Goal: Information Seeking & Learning: Learn about a topic

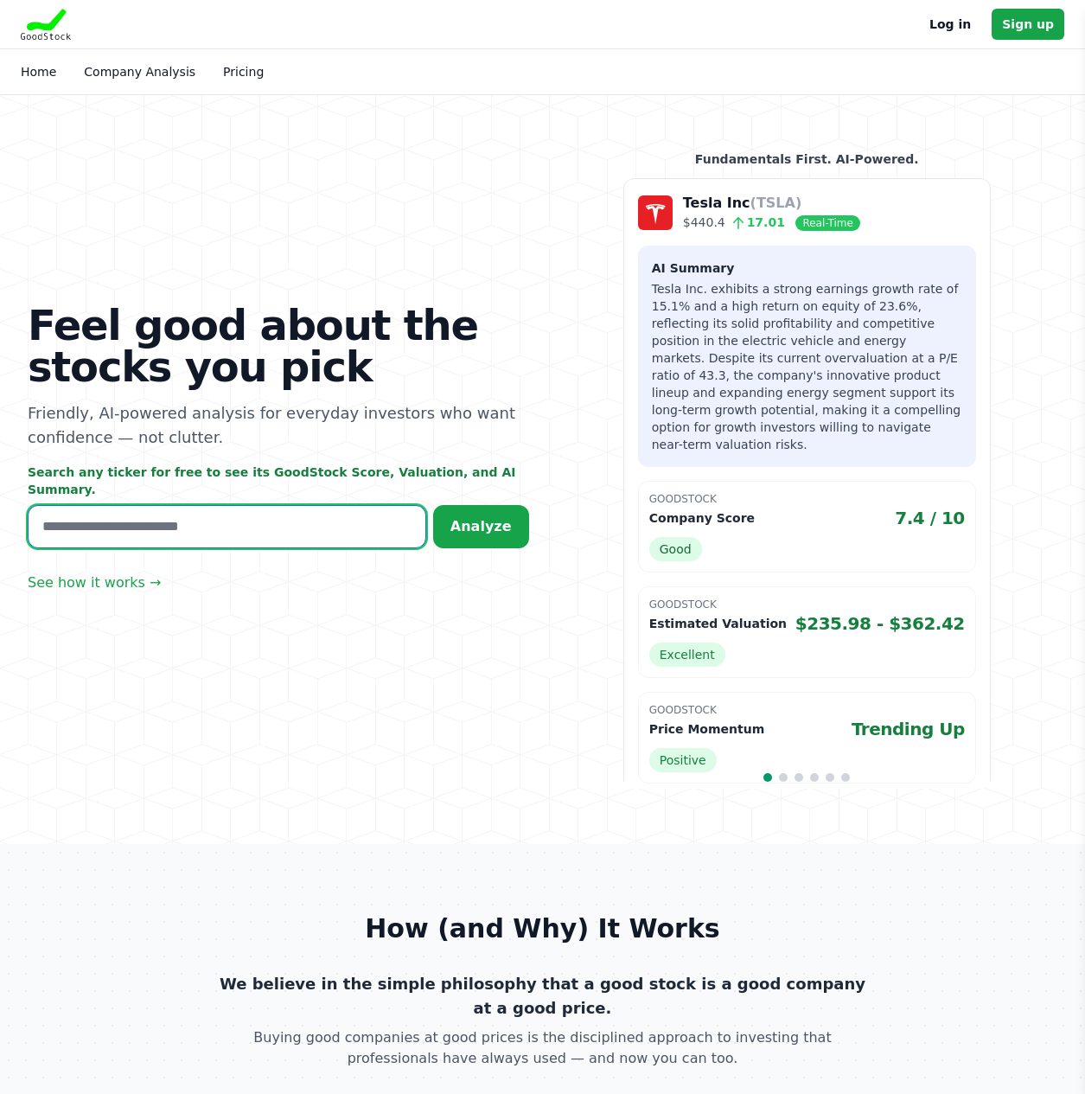
drag, startPoint x: 127, startPoint y: 530, endPoint x: 144, endPoint y: 530, distance: 16.4
click at [144, 530] on input "text" at bounding box center [227, 526] width 399 height 43
click at [137, 519] on input "text" at bounding box center [227, 526] width 399 height 43
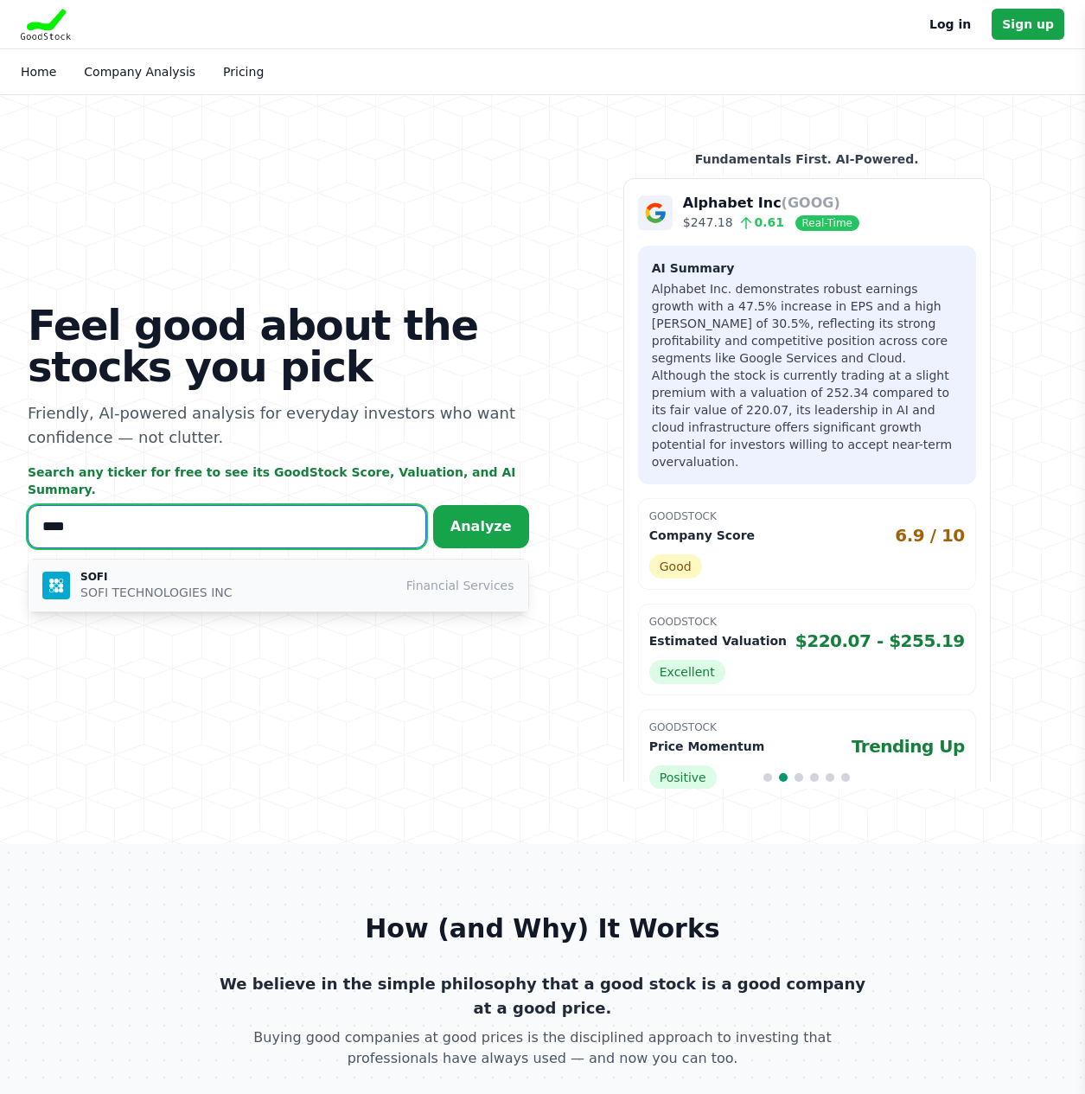
type input "****"
drag, startPoint x: 150, startPoint y: 588, endPoint x: 159, endPoint y: 585, distance: 9.0
click at [159, 585] on p "SOFI TECHNOLOGIES INC" at bounding box center [156, 592] width 152 height 17
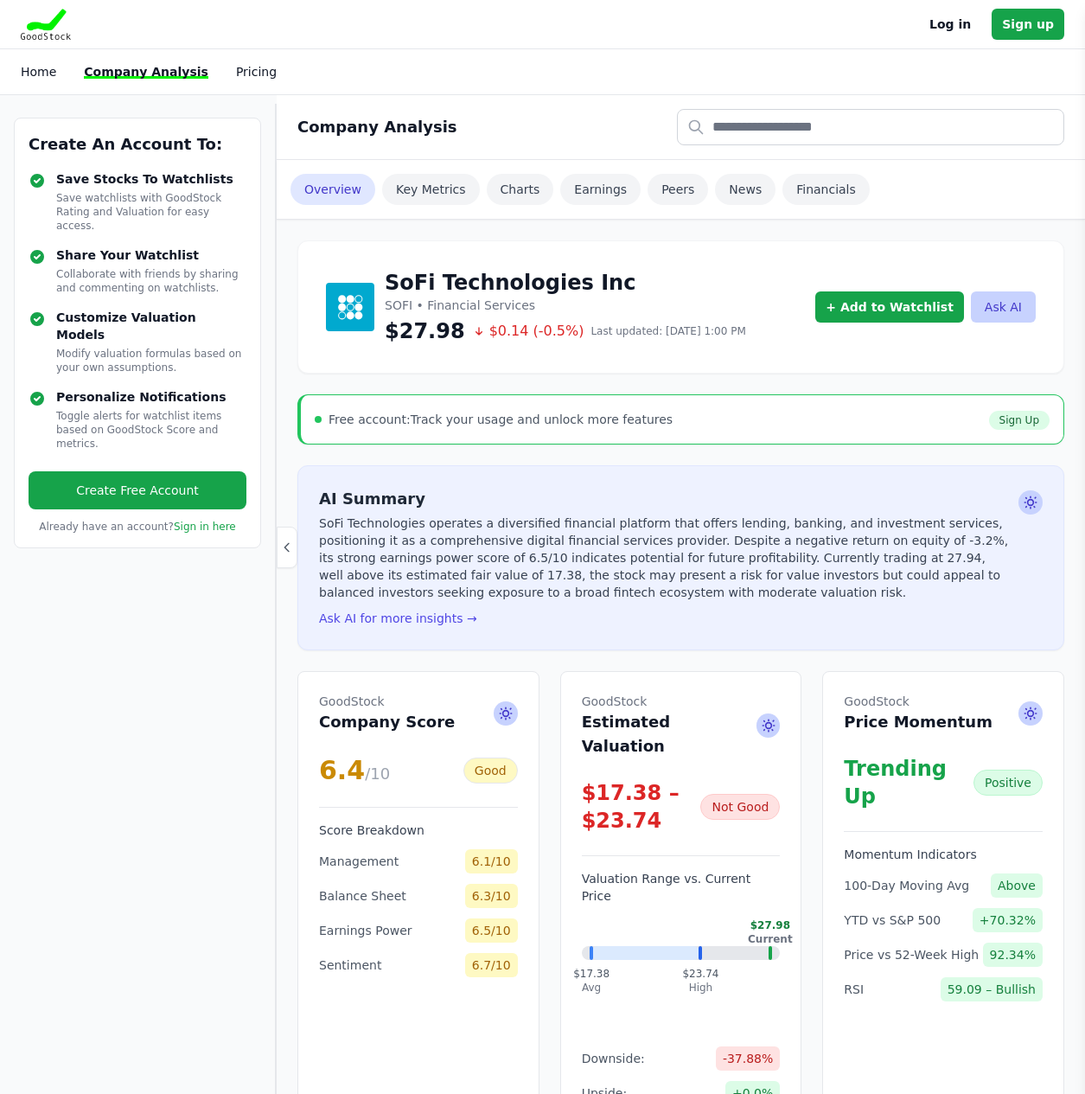
drag, startPoint x: 947, startPoint y: 36, endPoint x: 964, endPoint y: 29, distance: 18.6
click at [947, 36] on div "Log in Sign up" at bounding box center [996, 24] width 135 height 31
click at [969, 27] on link "Log in" at bounding box center [950, 24] width 42 height 21
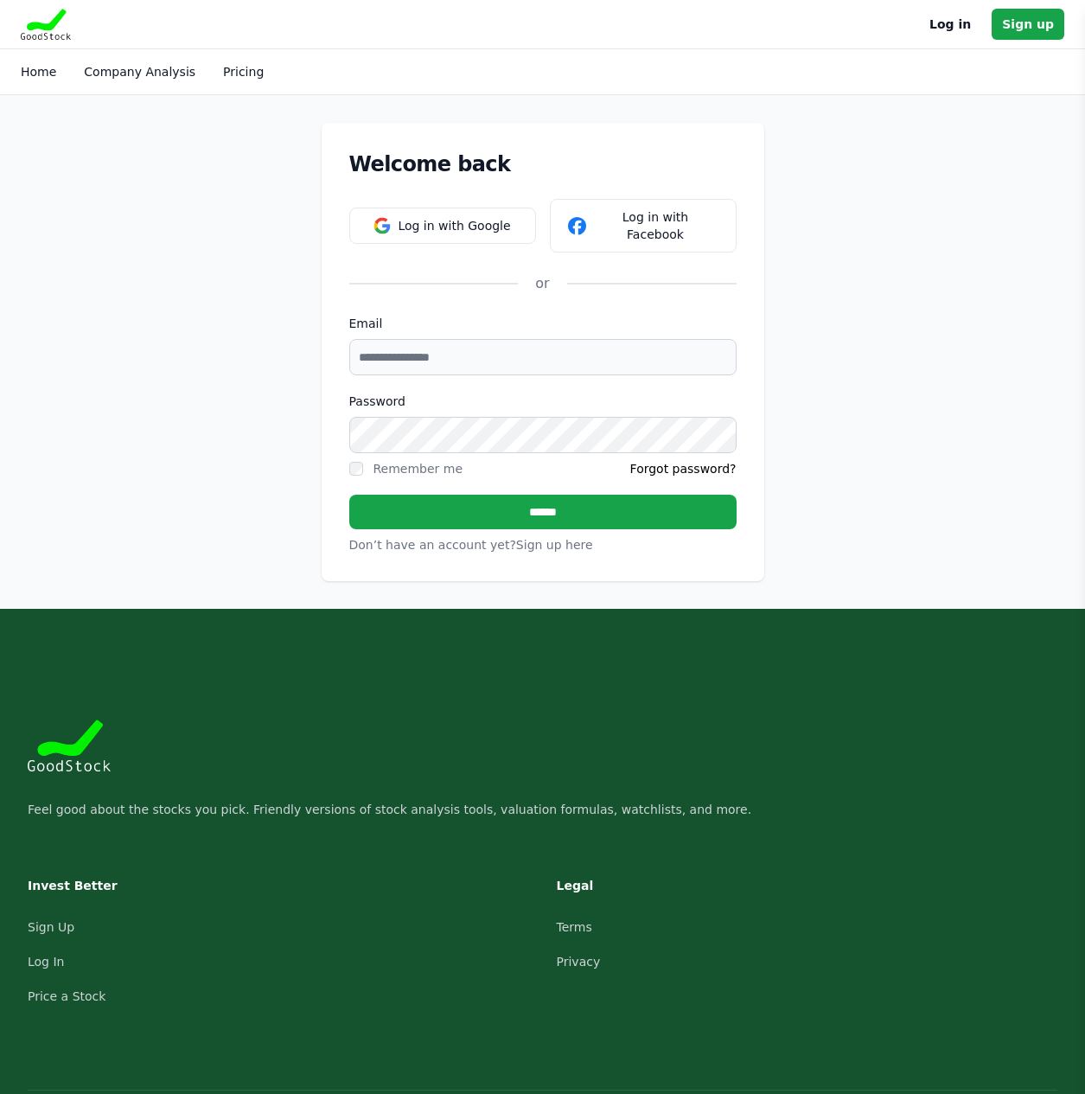
click at [504, 347] on input "Email" at bounding box center [542, 357] width 387 height 36
click at [467, 209] on button "Log in with Google" at bounding box center [442, 226] width 187 height 36
